Goal: Task Accomplishment & Management: Manage account settings

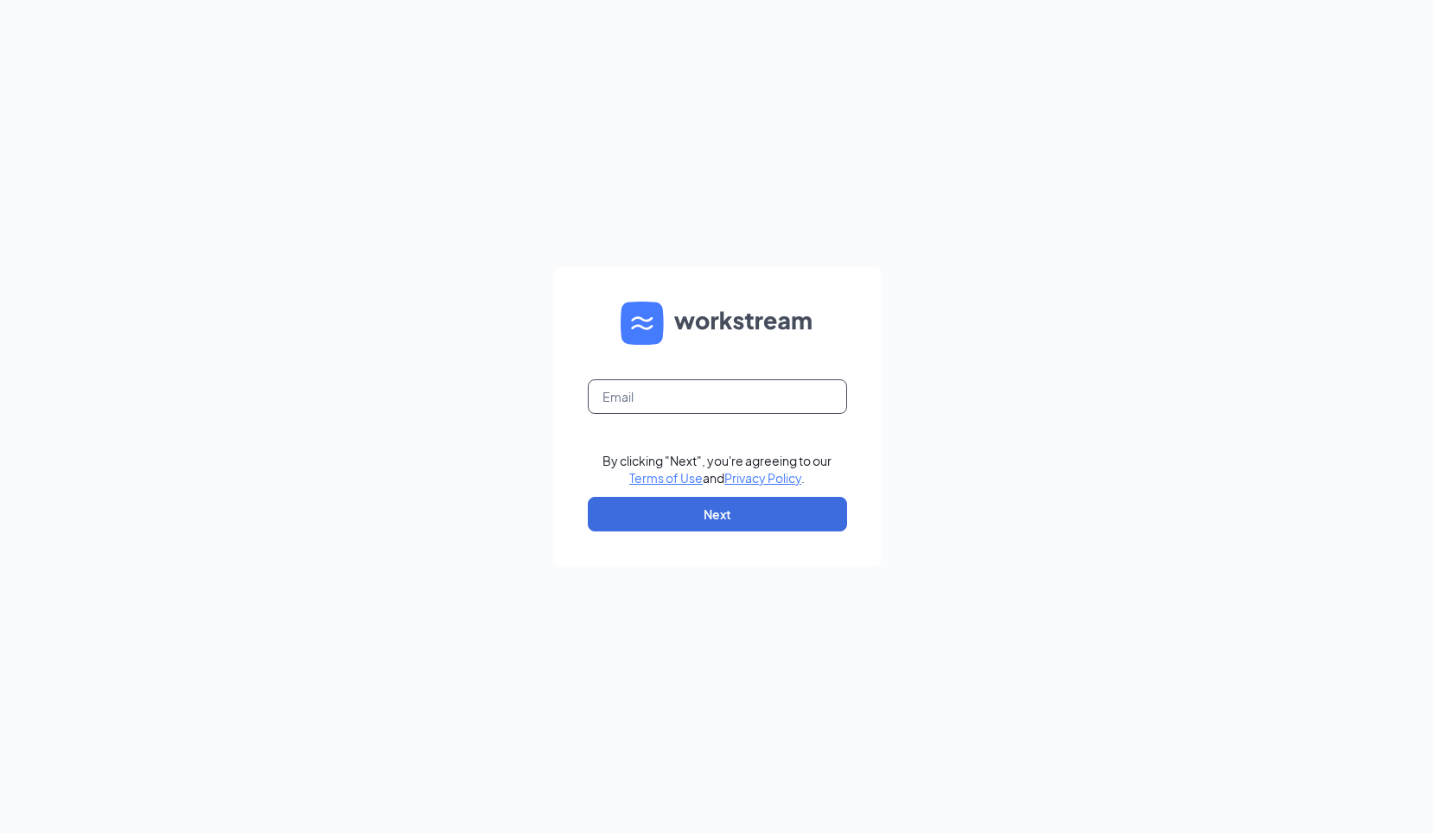
click at [694, 405] on input "text" at bounding box center [717, 396] width 259 height 35
type input "[PERSON_NAME][EMAIL_ADDRESS][PERSON_NAME][DOMAIN_NAME]"
click at [694, 494] on form "[PERSON_NAME][EMAIL_ADDRESS][PERSON_NAME][DOMAIN_NAME] By clicking "Next", you'…" at bounding box center [717, 416] width 328 height 299
click at [701, 510] on button "Next" at bounding box center [717, 514] width 259 height 35
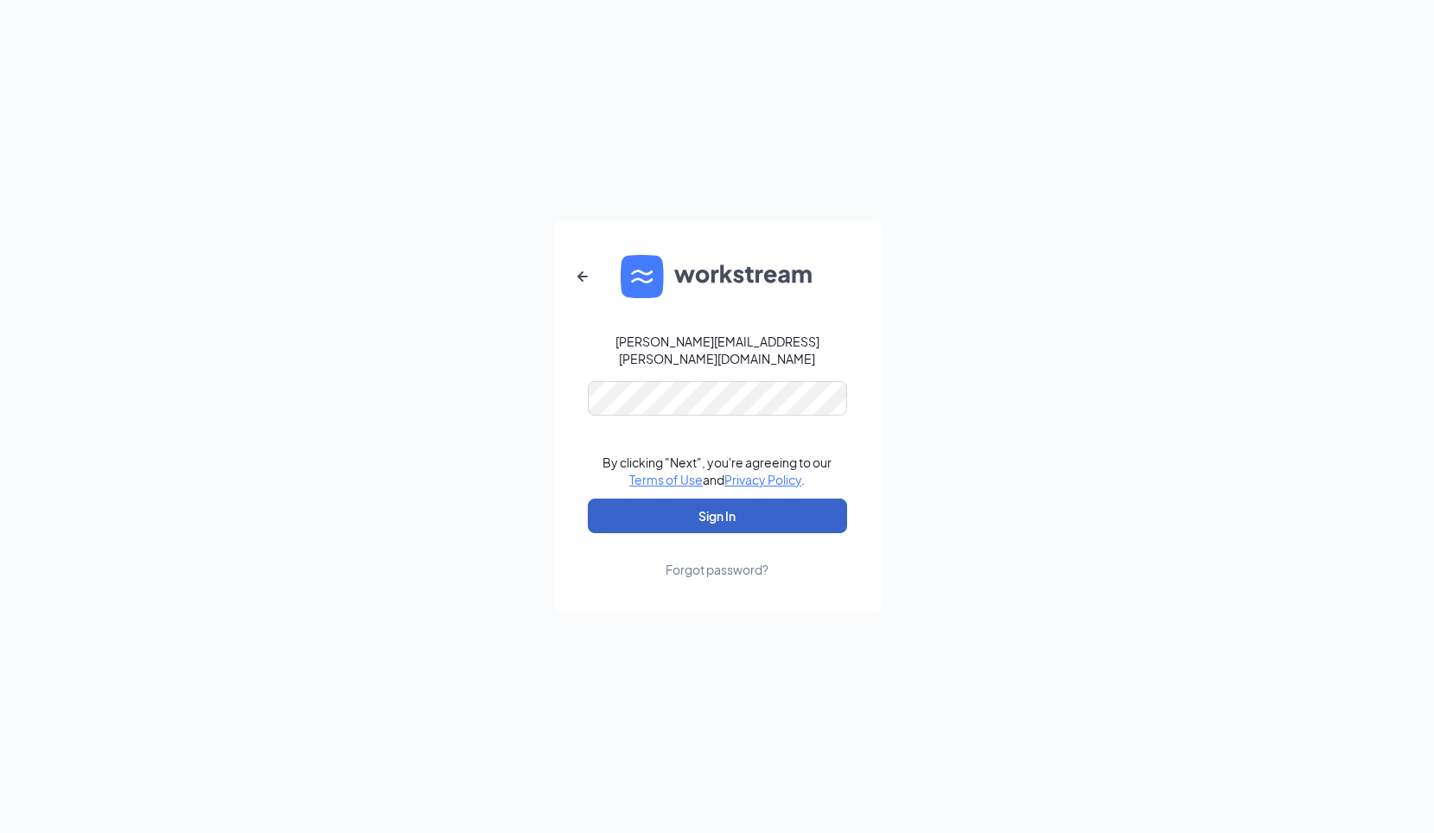
click at [679, 513] on button "Sign In" at bounding box center [717, 516] width 259 height 35
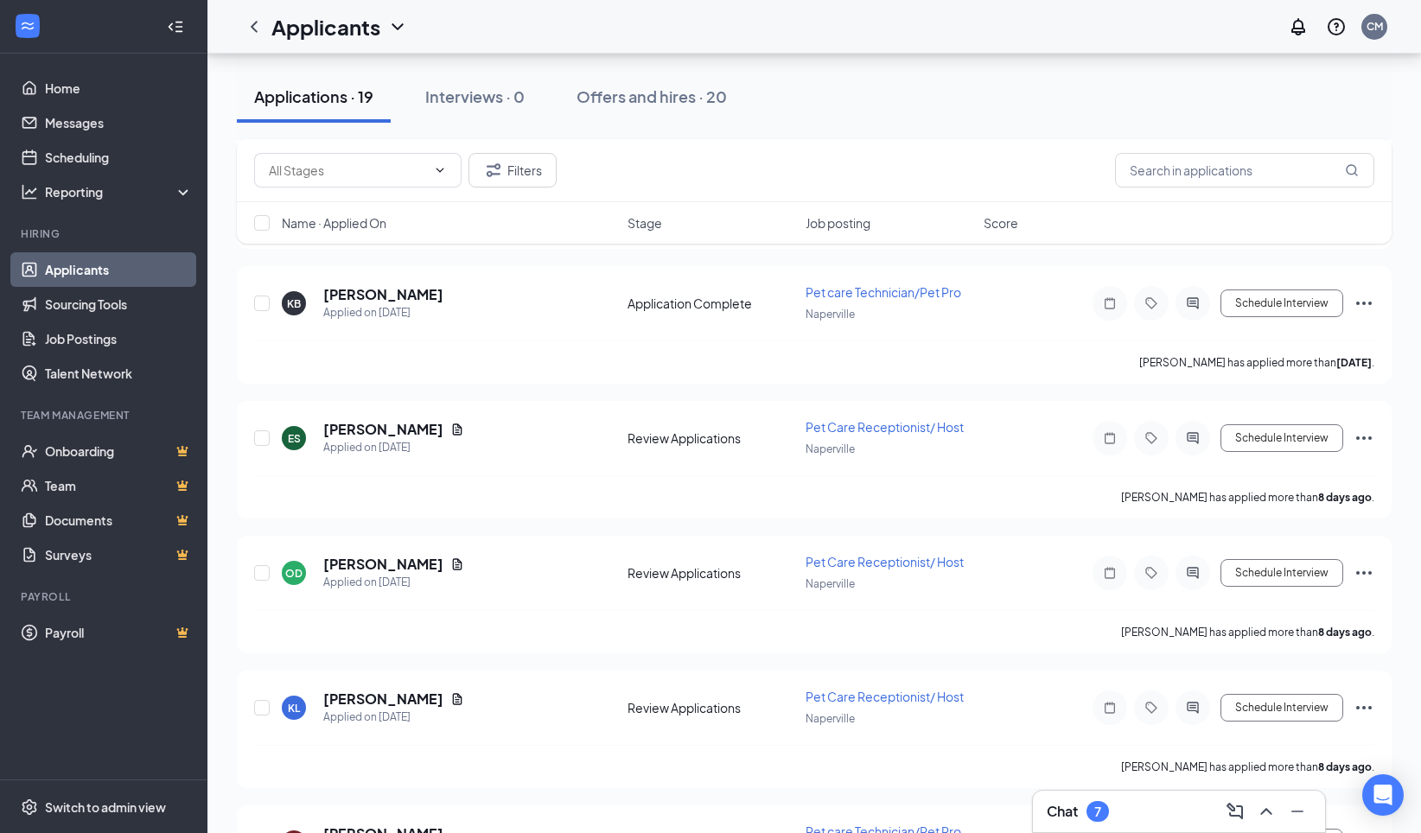
scroll to position [680, 0]
